Goal: Information Seeking & Learning: Learn about a topic

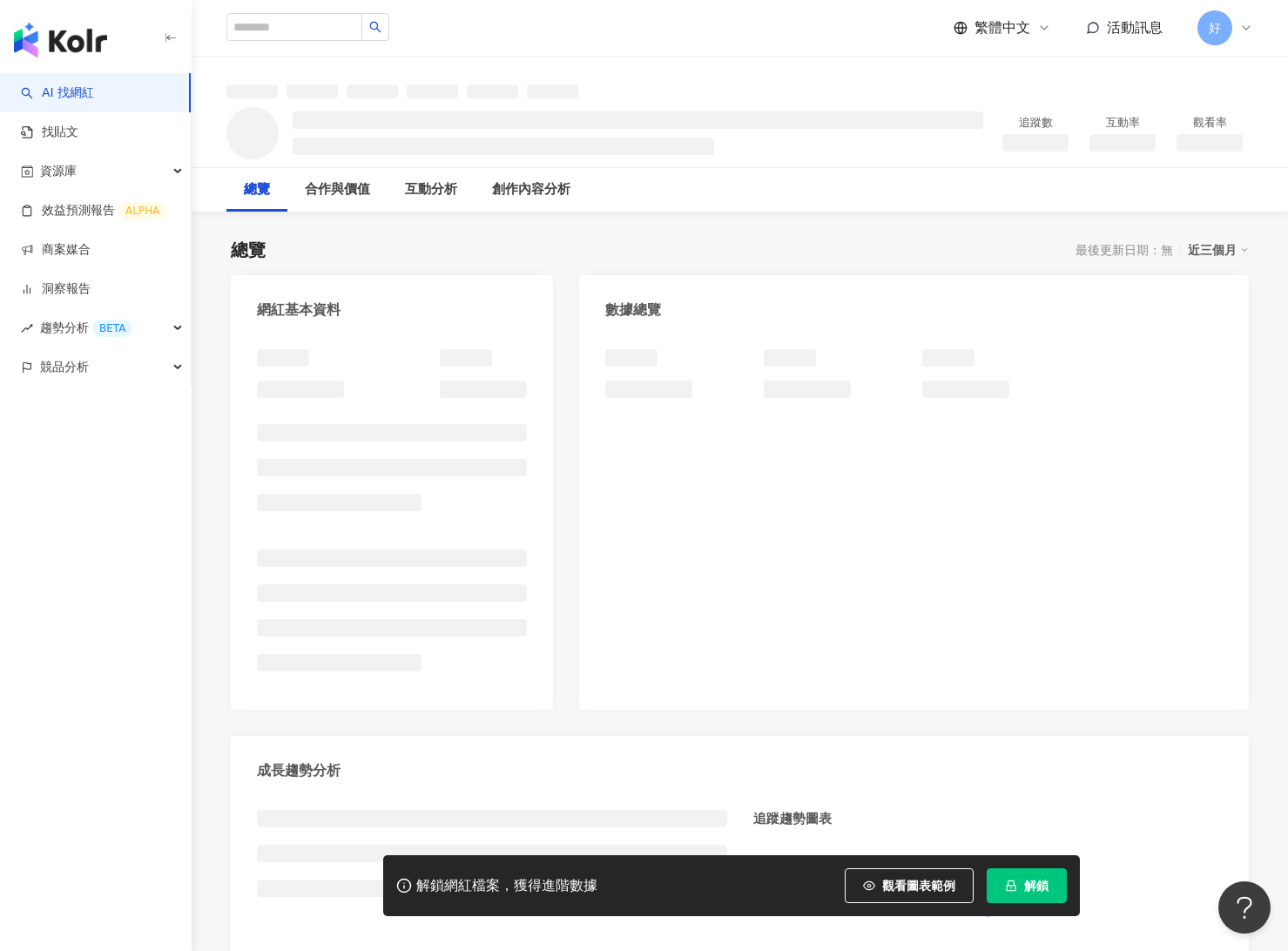
click at [1022, 882] on button "解鎖" at bounding box center [1026, 886] width 80 height 35
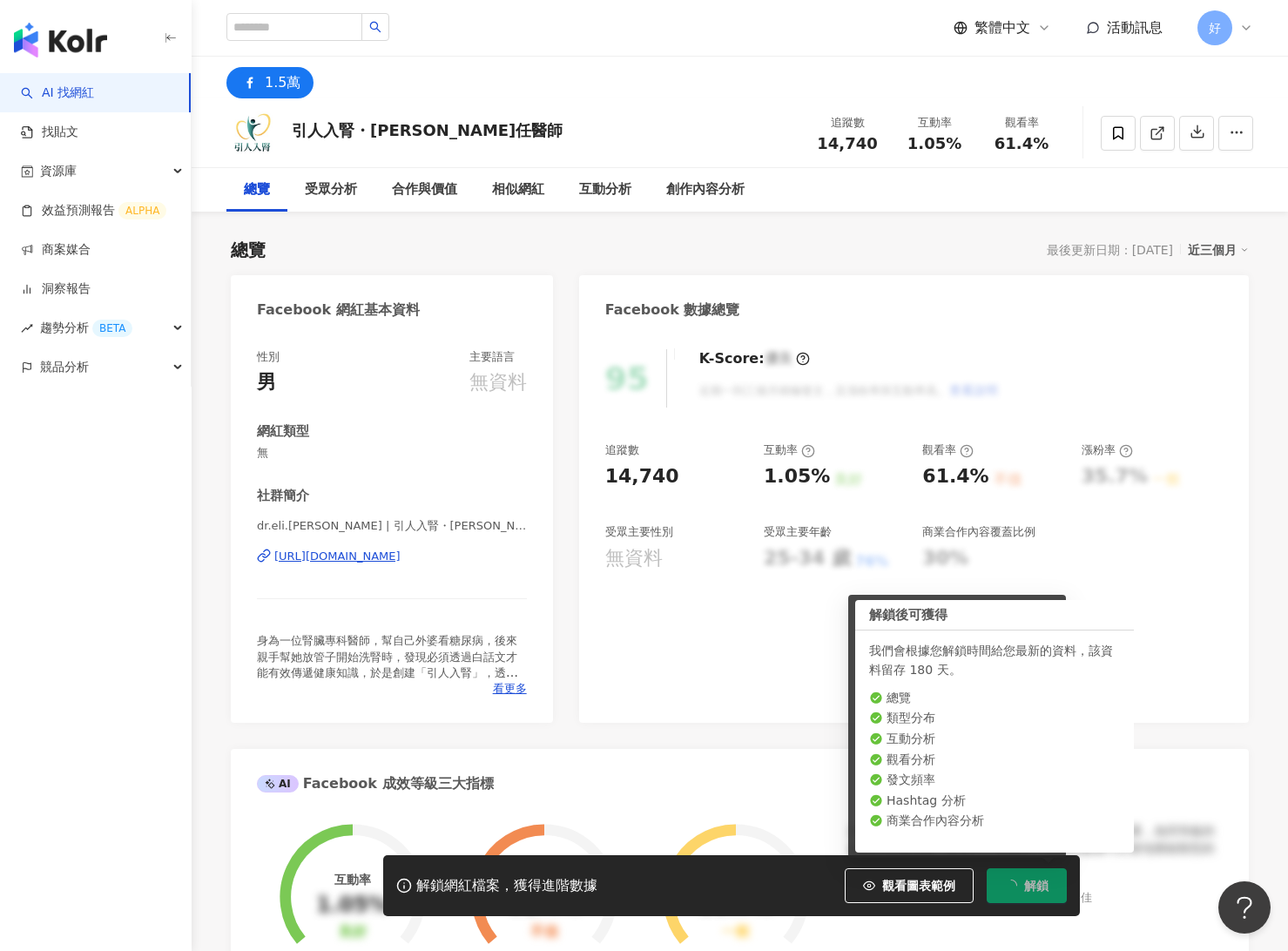
click at [401, 557] on div "https://www.facebook.com/100134165437548" at bounding box center [337, 557] width 127 height 15
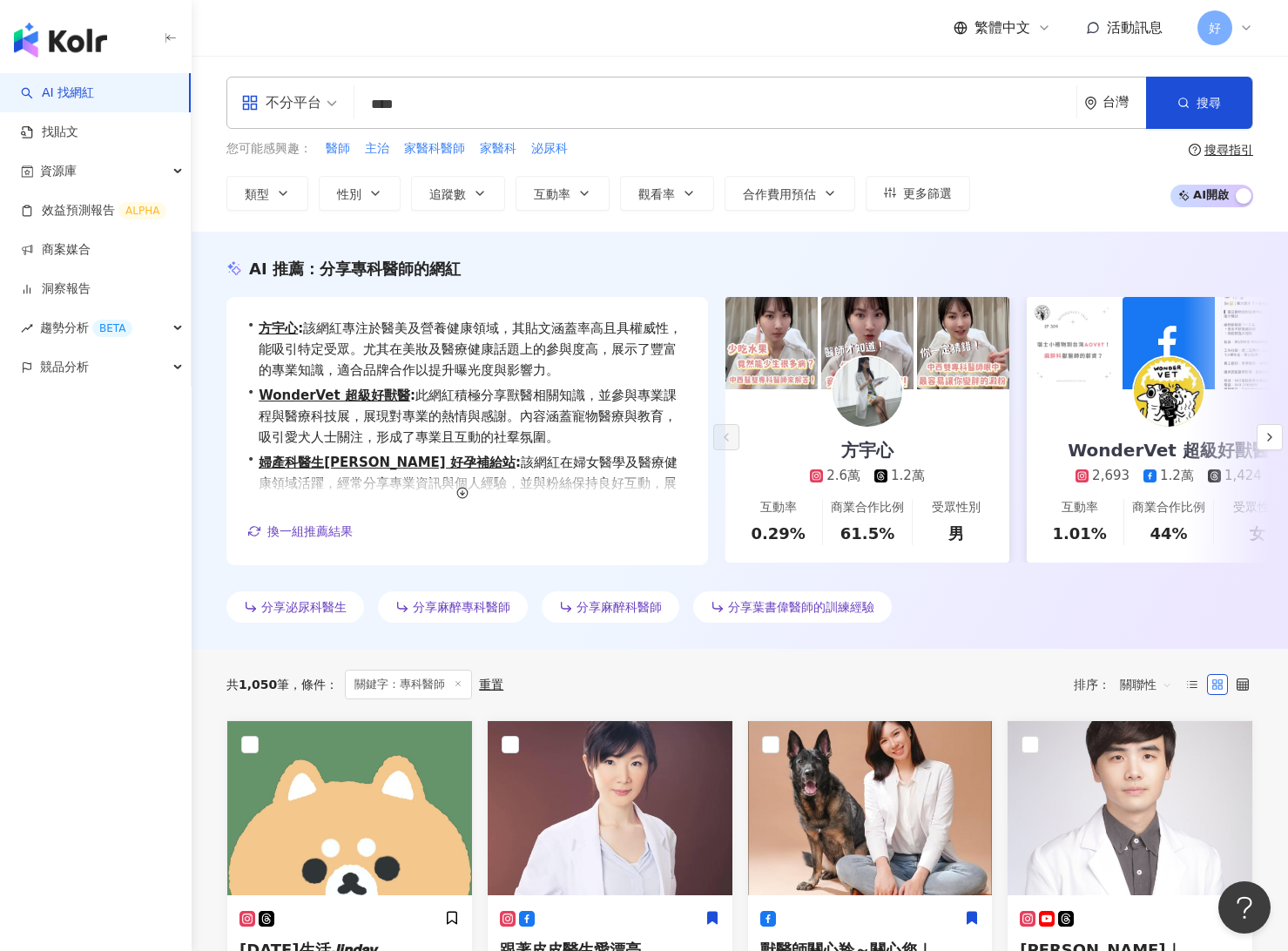
click at [560, 658] on div "共 1,050 筆 條件 ： 關鍵字：專科醫師 重置 排序： 關聯性" at bounding box center [739, 685] width 1027 height 72
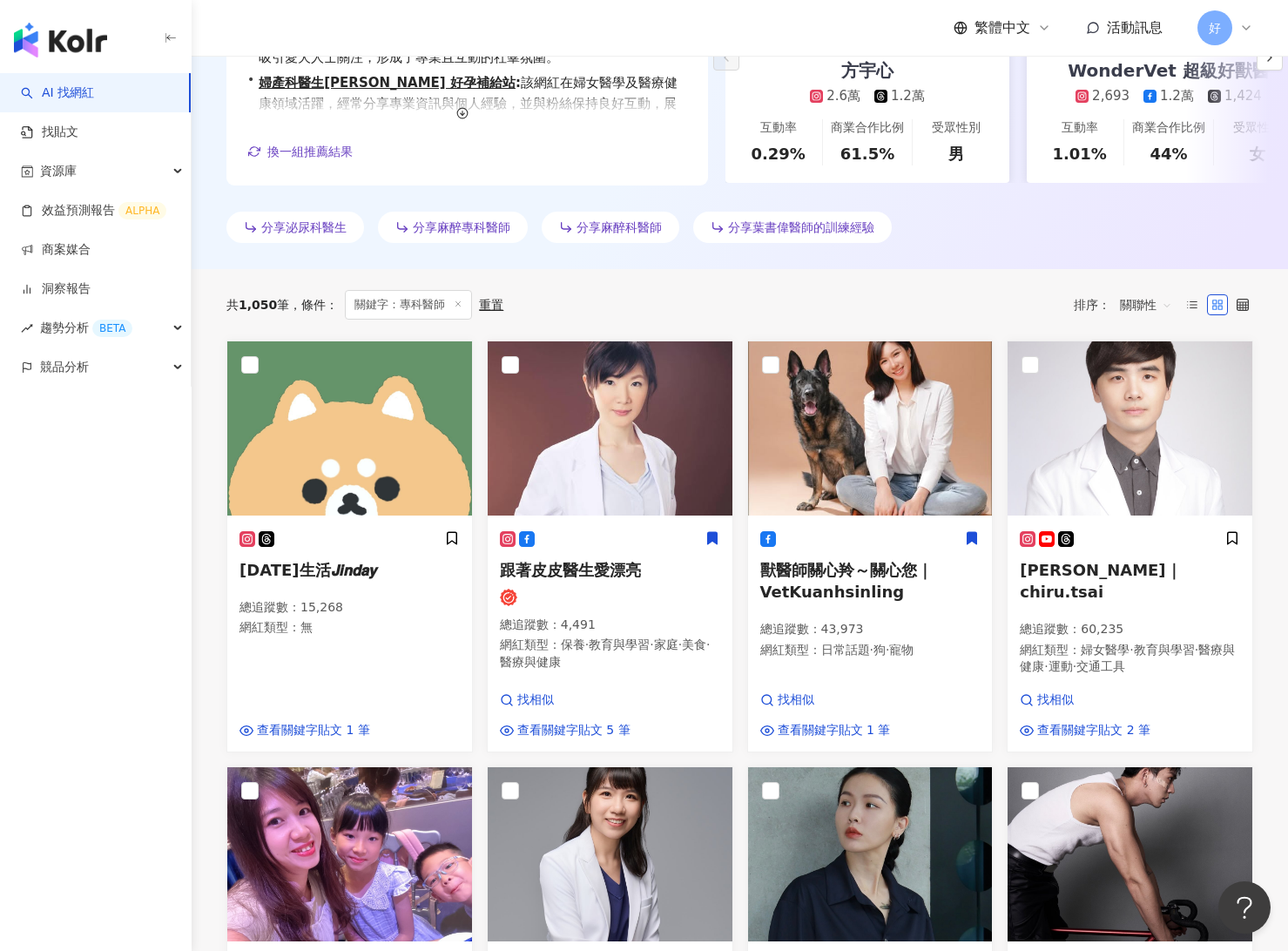
scroll to position [557, 0]
